Goal: Task Accomplishment & Management: Manage account settings

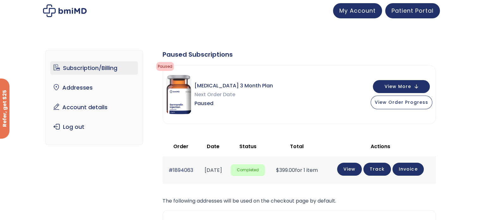
click at [407, 108] on div "View More View Order Progress" at bounding box center [401, 94] width 62 height 29
click at [400, 101] on span "View Order Progress" at bounding box center [401, 101] width 53 height 6
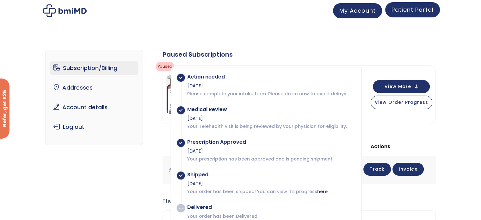
click at [406, 16] on link "Patient Portal" at bounding box center [412, 9] width 55 height 15
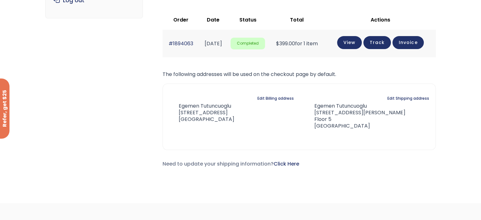
scroll to position [162, 0]
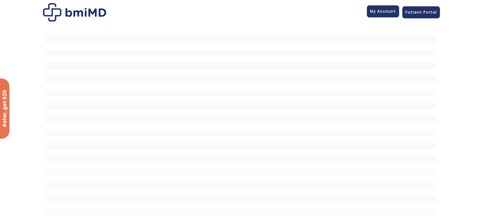
click at [378, 13] on span "My Account" at bounding box center [383, 11] width 26 height 5
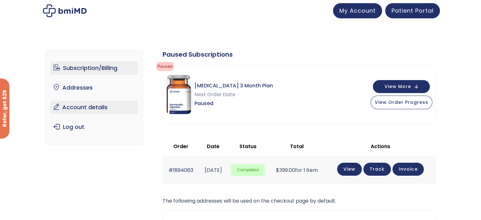
click at [102, 102] on link "Account details" at bounding box center [94, 107] width 88 height 13
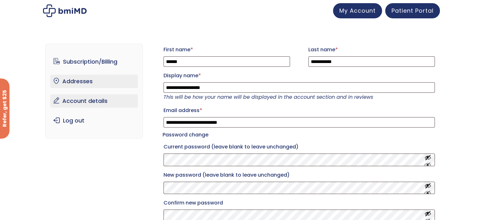
click at [83, 77] on link "Addresses" at bounding box center [94, 81] width 88 height 13
